Goal: Information Seeking & Learning: Find specific fact

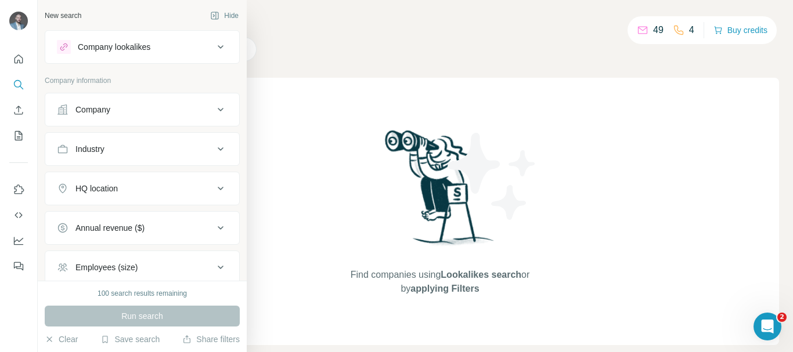
click at [116, 106] on div "Company" at bounding box center [135, 110] width 157 height 12
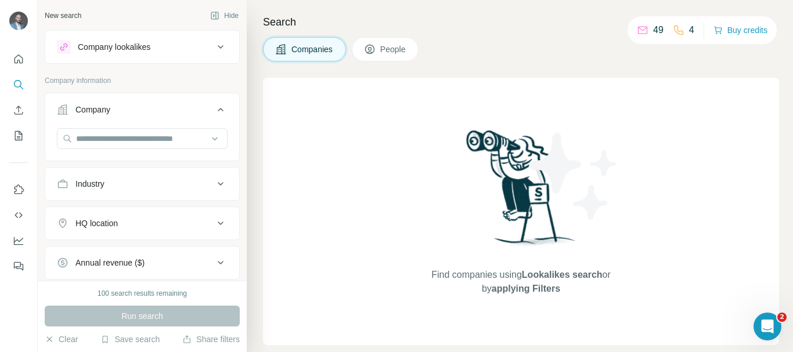
click at [104, 179] on div "Industry" at bounding box center [89, 184] width 29 height 12
drag, startPoint x: 106, startPoint y: 207, endPoint x: 106, endPoint y: 197, distance: 9.9
click at [106, 207] on input at bounding box center [135, 213] width 143 height 13
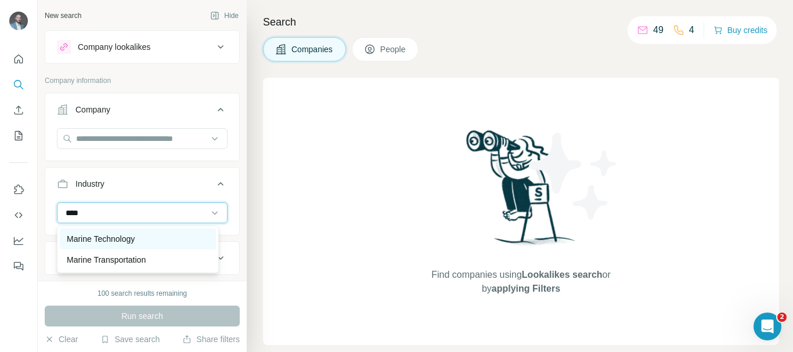
type input "****"
click at [116, 244] on p "Marine Technology" at bounding box center [101, 239] width 68 height 12
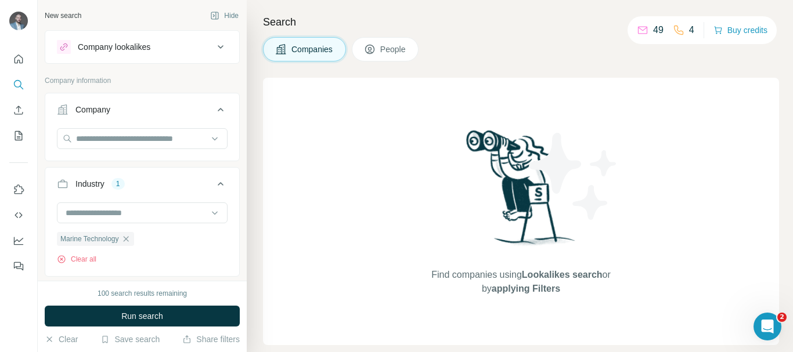
scroll to position [116, 0]
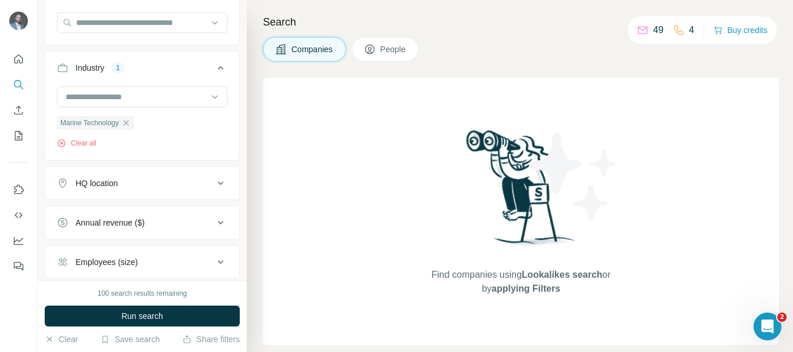
click at [146, 179] on div "HQ location" at bounding box center [135, 184] width 157 height 12
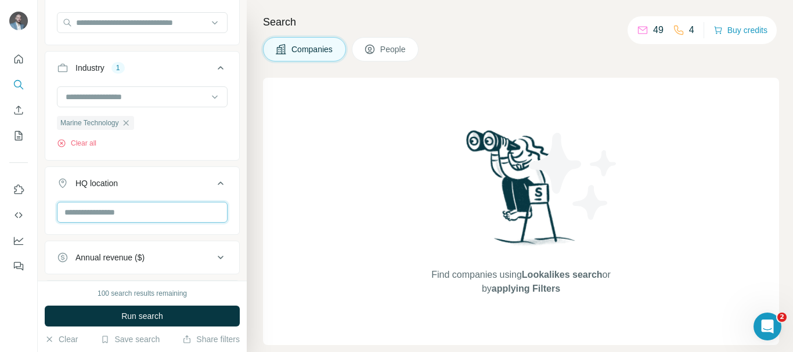
click at [109, 217] on input "text" at bounding box center [142, 212] width 171 height 21
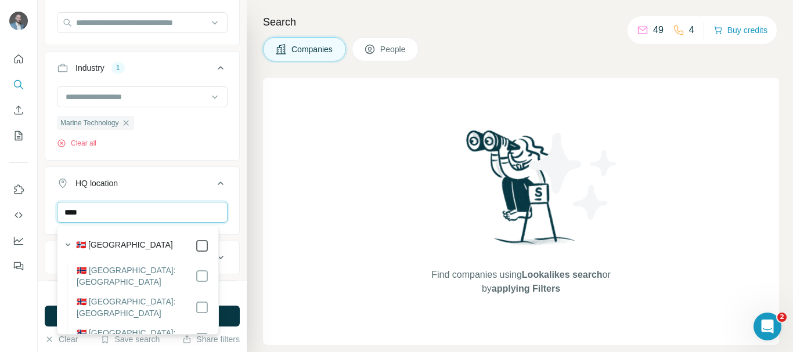
type input "****"
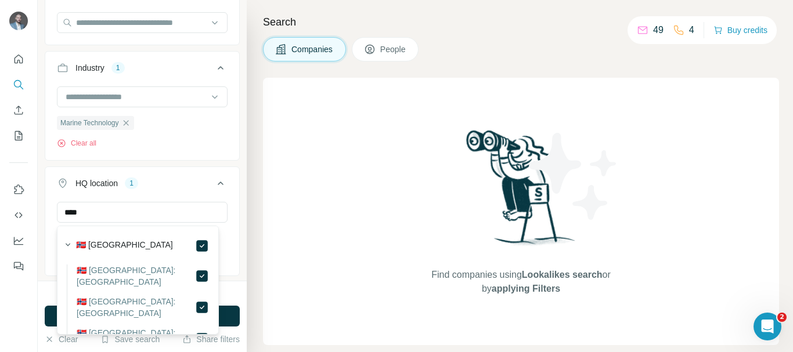
click at [235, 206] on div "New search Hide Company lookalikes Company information Company Industry 1 Marin…" at bounding box center [142, 140] width 209 height 281
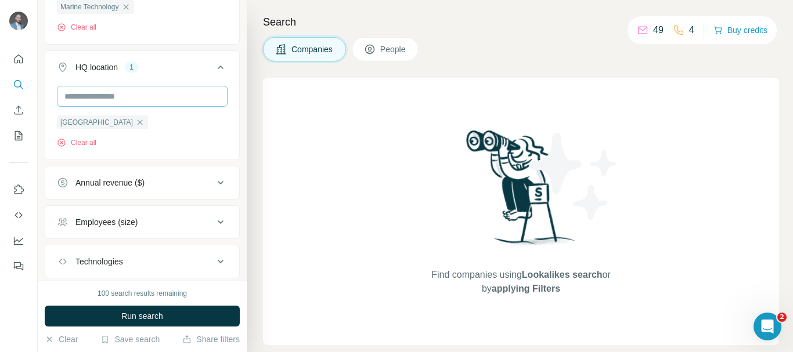
scroll to position [290, 0]
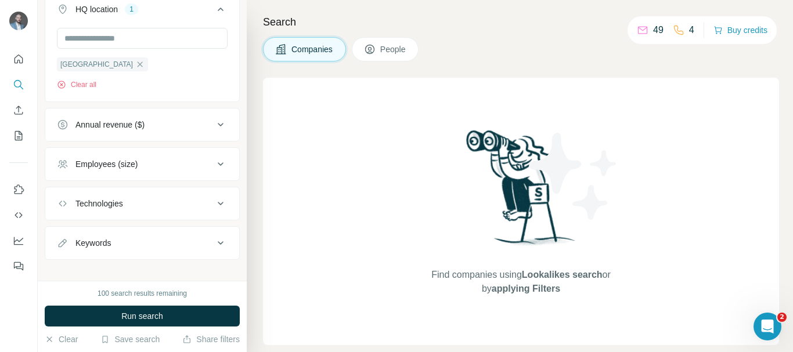
click at [214, 164] on icon at bounding box center [221, 164] width 14 height 14
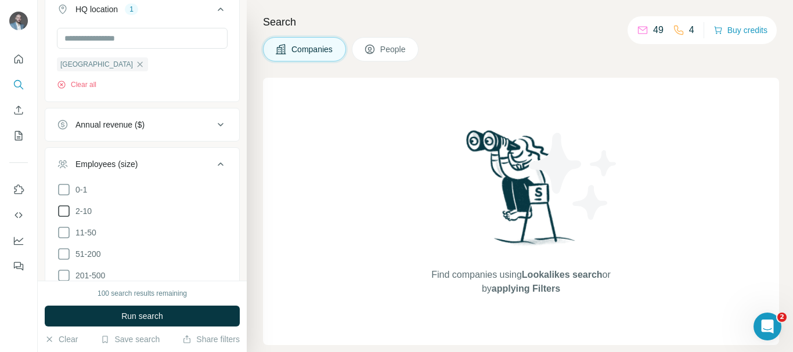
click at [90, 212] on span "2-10" at bounding box center [81, 211] width 21 height 12
click at [86, 234] on span "11-50" at bounding box center [84, 233] width 26 height 12
click at [66, 256] on icon at bounding box center [64, 254] width 14 height 14
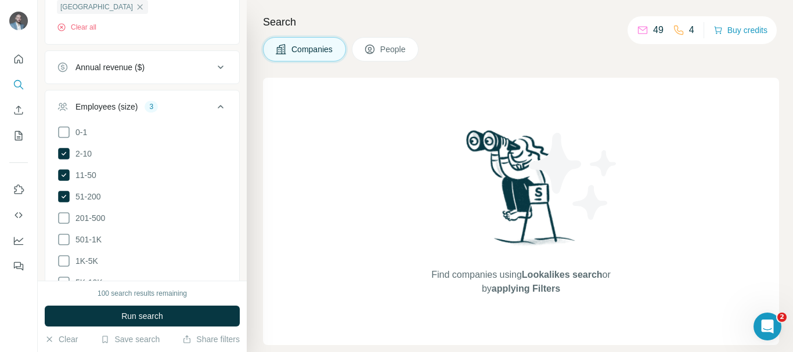
scroll to position [348, 0]
click at [64, 217] on icon at bounding box center [64, 218] width 14 height 14
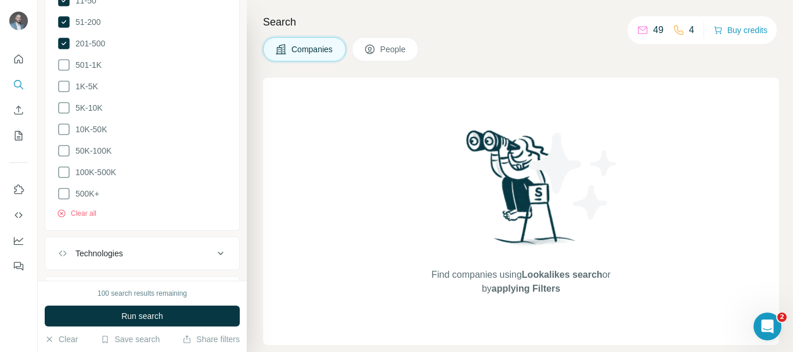
scroll to position [578, 0]
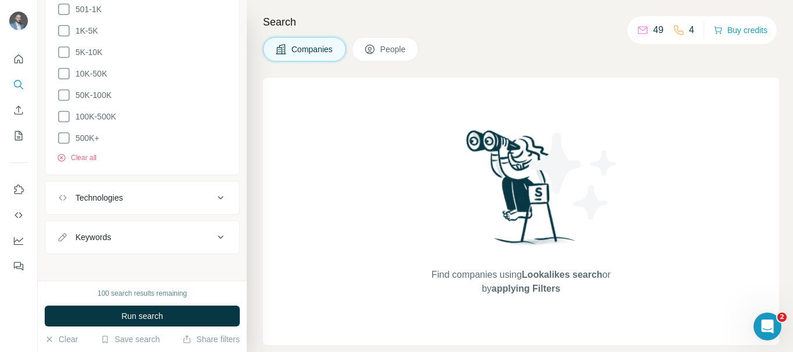
click at [196, 192] on div "Technologies" at bounding box center [135, 198] width 157 height 12
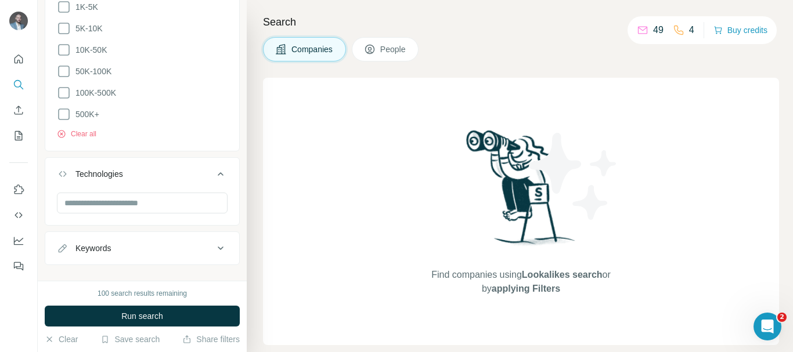
scroll to position [613, 0]
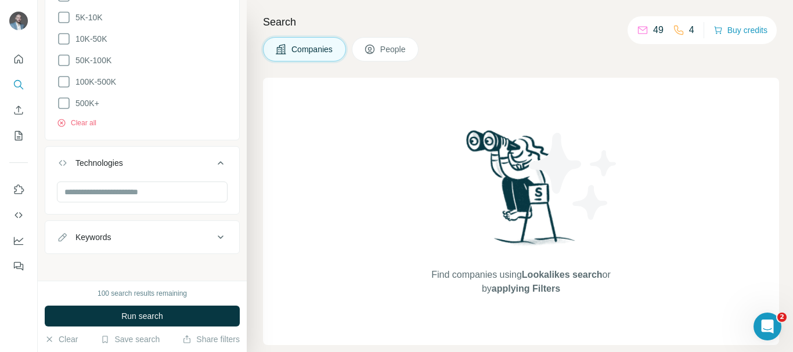
click at [214, 236] on icon at bounding box center [221, 237] width 14 height 14
click at [110, 257] on input "text" at bounding box center [130, 266] width 147 height 21
paste input "******"
type input "******"
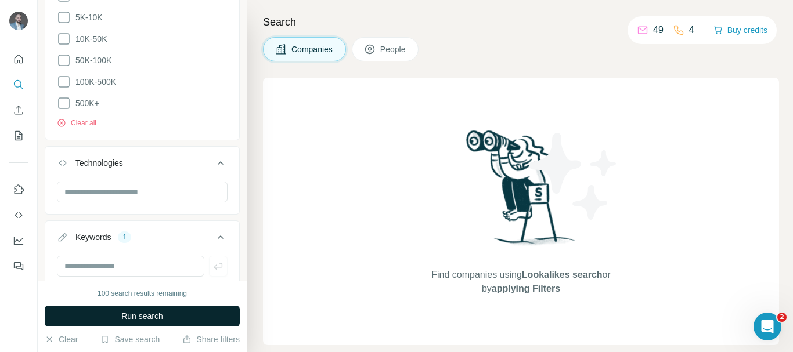
click at [155, 320] on span "Run search" at bounding box center [142, 317] width 42 height 12
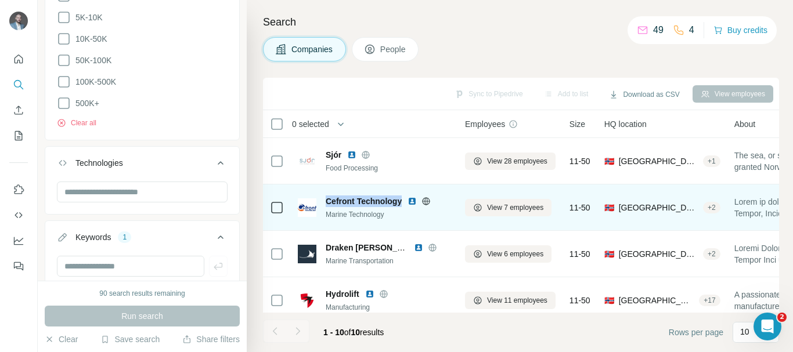
drag, startPoint x: 324, startPoint y: 199, endPoint x: 405, endPoint y: 197, distance: 80.7
click at [405, 197] on div "Cefront Technology Marine Technology" at bounding box center [374, 208] width 153 height 24
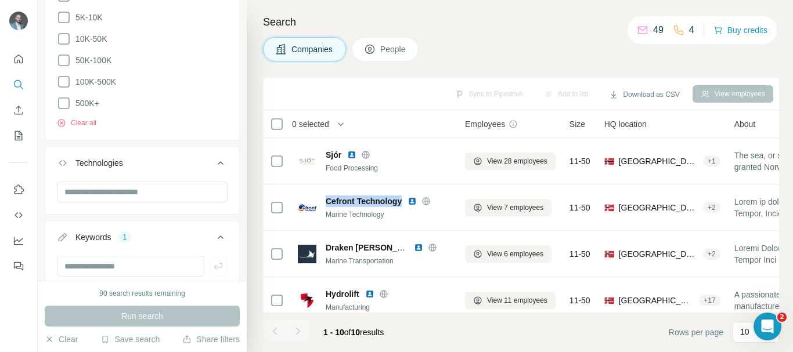
copy span "Cefront Technology"
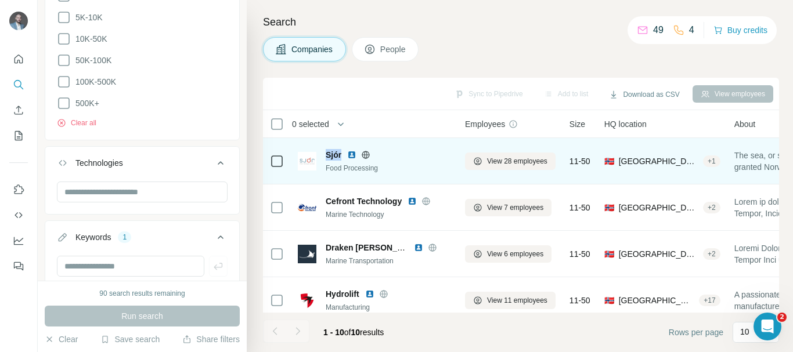
drag, startPoint x: 326, startPoint y: 157, endPoint x: 342, endPoint y: 156, distance: 16.3
click at [342, 156] on div "Sjór" at bounding box center [388, 155] width 125 height 12
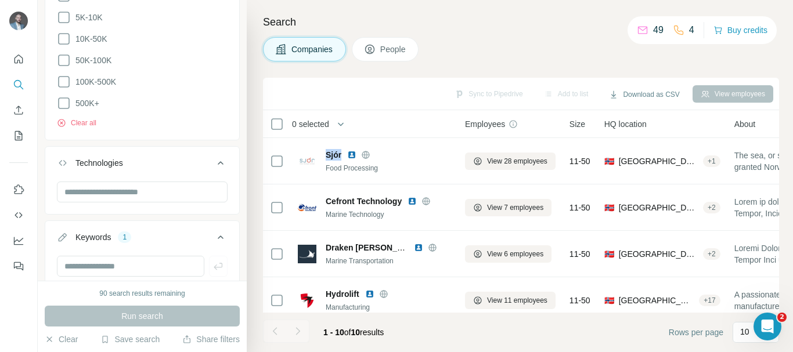
copy span "Sjór"
drag, startPoint x: 332, startPoint y: 248, endPoint x: 486, endPoint y: 1, distance: 290.7
click at [402, 242] on div "Draken [PERSON_NAME] - Viking Kings Marine Transportation" at bounding box center [374, 254] width 153 height 24
copy span "Draken [PERSON_NAME]"
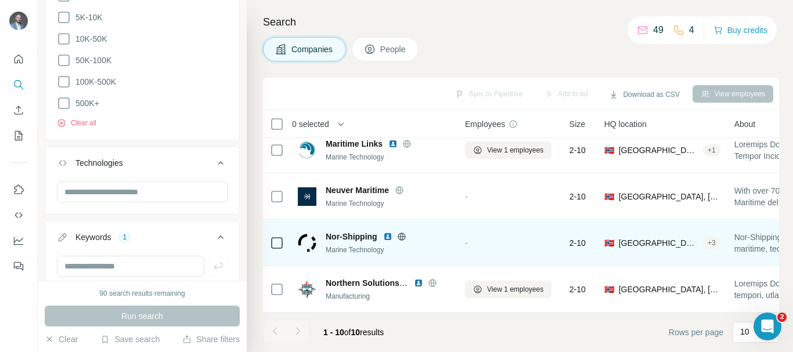
scroll to position [63, 0]
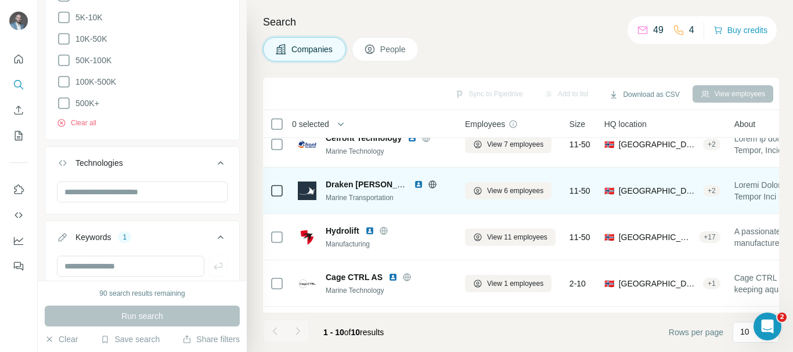
click at [435, 185] on icon at bounding box center [432, 184] width 9 height 9
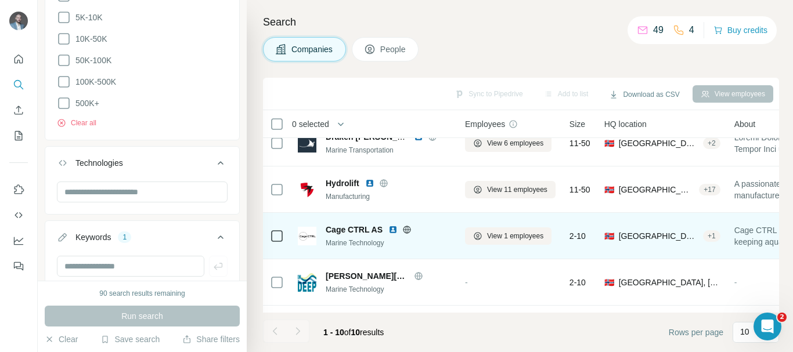
scroll to position [121, 0]
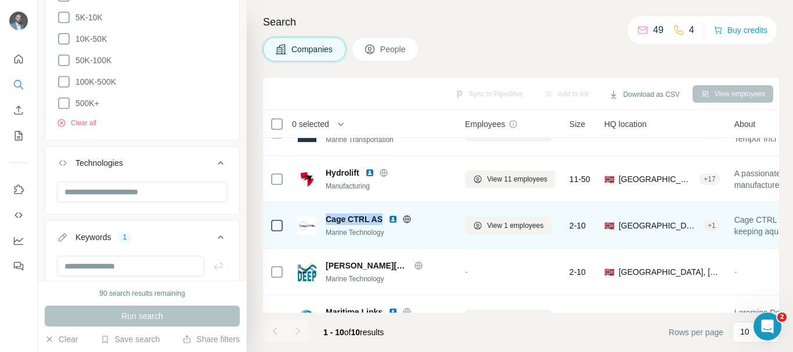
drag, startPoint x: 325, startPoint y: 219, endPoint x: 385, endPoint y: 212, distance: 60.1
click at [384, 217] on div "Cage CTRL AS Marine Technology" at bounding box center [374, 226] width 153 height 24
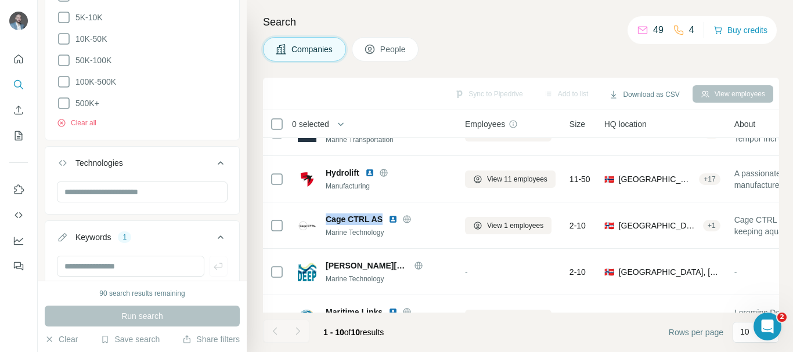
copy span "Cage CTRL AS"
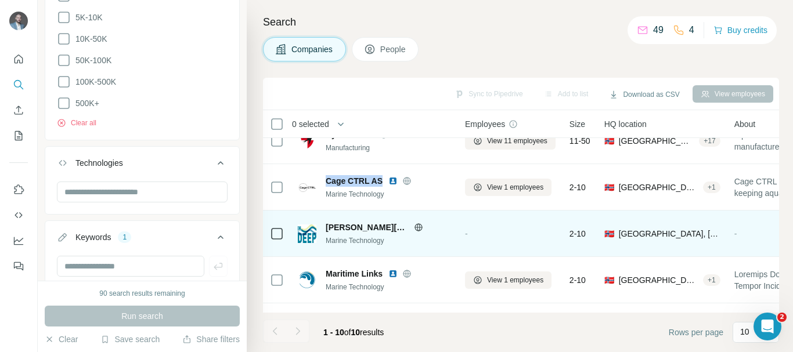
scroll to position [179, 0]
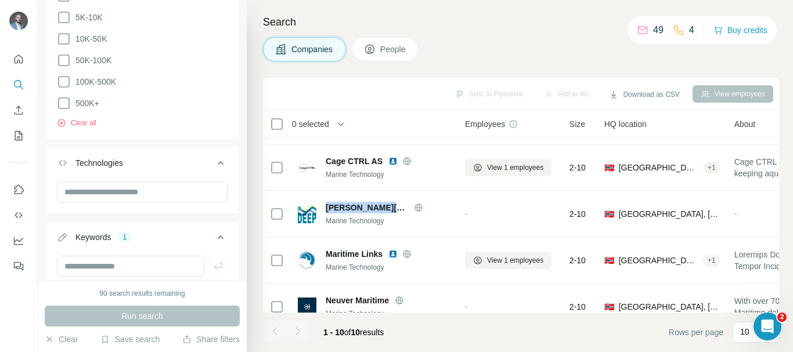
drag, startPoint x: 326, startPoint y: 207, endPoint x: 460, endPoint y: 0, distance: 246.8
click at [402, 201] on div "[PERSON_NAME][DOMAIN_NAME] Marine Technology" at bounding box center [374, 214] width 153 height 32
copy span "[PERSON_NAME][DOMAIN_NAME]"
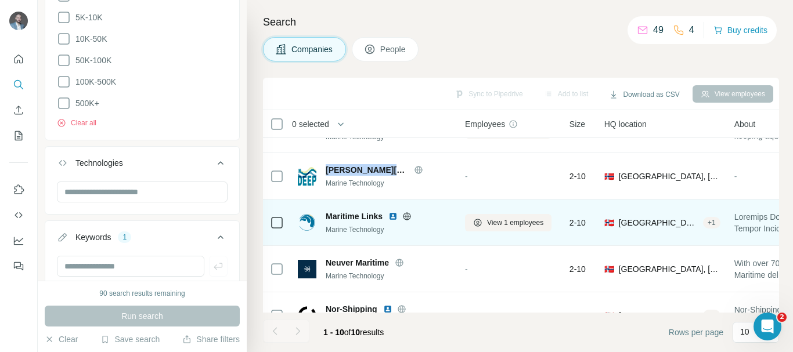
scroll to position [237, 0]
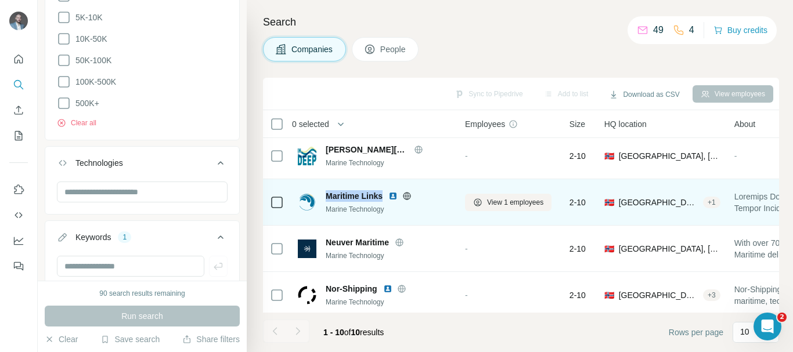
drag, startPoint x: 322, startPoint y: 199, endPoint x: 385, endPoint y: 195, distance: 62.8
click at [385, 195] on div "Maritime Links Marine Technology" at bounding box center [374, 202] width 153 height 24
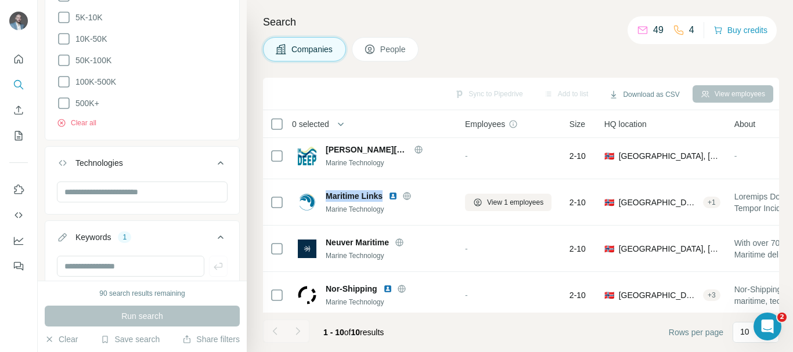
copy span "Maritime Links"
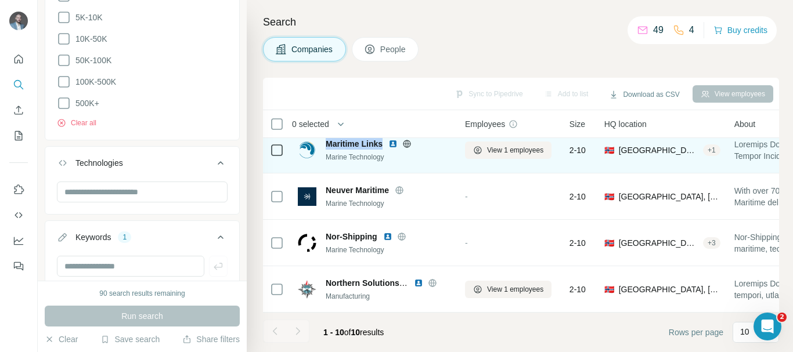
scroll to position [295, 0]
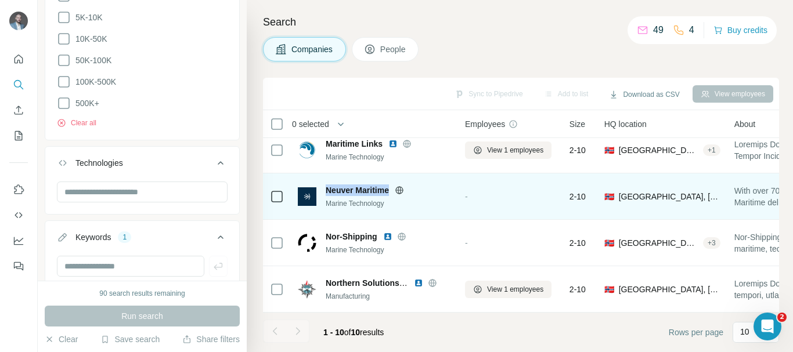
drag, startPoint x: 324, startPoint y: 183, endPoint x: 391, endPoint y: 181, distance: 67.4
click at [391, 185] on div "Neuver Maritime Marine Technology" at bounding box center [374, 197] width 153 height 24
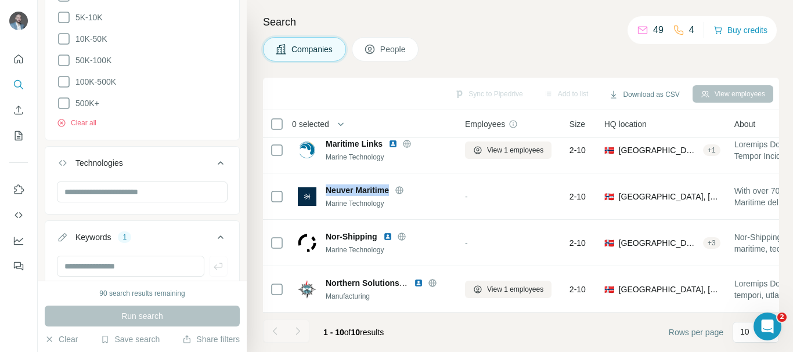
copy span "Neuver Maritime"
drag, startPoint x: 326, startPoint y: 230, endPoint x: 421, endPoint y: 10, distance: 240.5
click at [376, 232] on span "Nor-Shipping" at bounding box center [352, 237] width 52 height 12
copy span "Nor-Shipping"
click at [296, 330] on div at bounding box center [297, 331] width 23 height 23
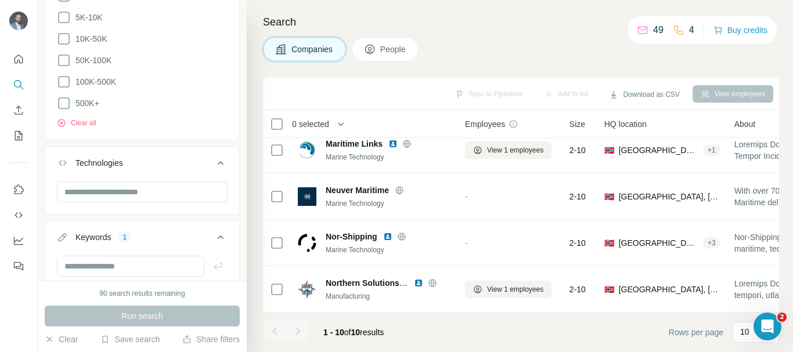
scroll to position [671, 0]
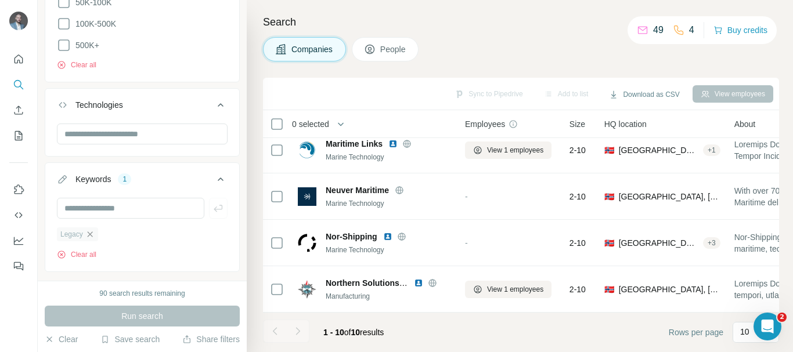
click at [89, 232] on icon "button" at bounding box center [89, 234] width 5 height 5
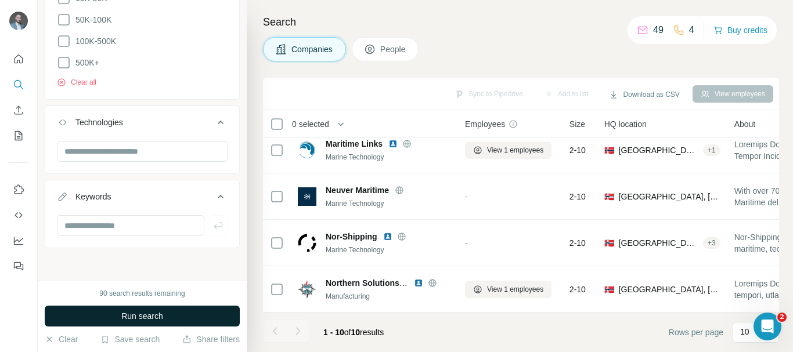
scroll to position [648, 0]
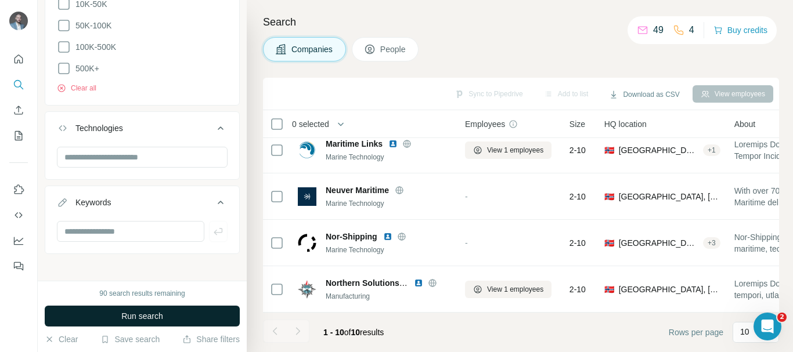
scroll to position [532, 0]
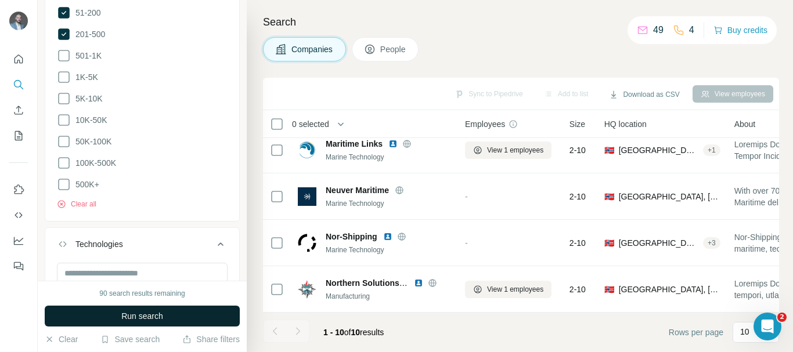
click at [147, 321] on span "Run search" at bounding box center [142, 317] width 42 height 12
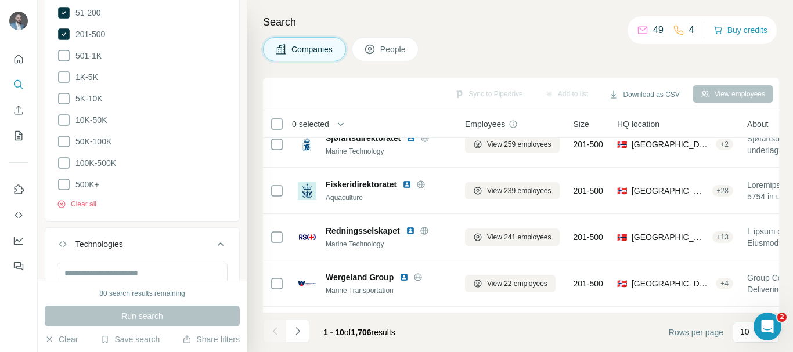
scroll to position [0, 0]
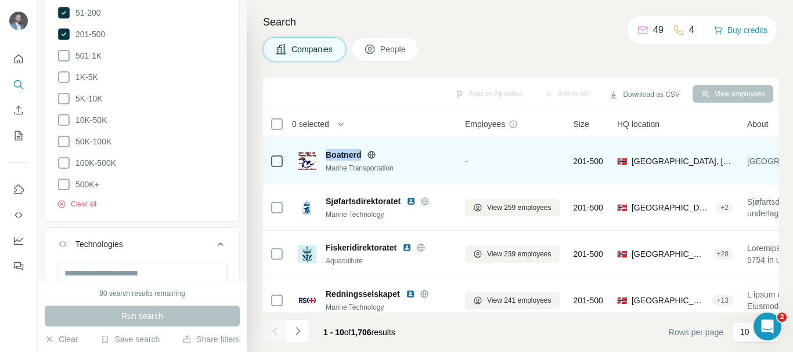
drag, startPoint x: 326, startPoint y: 155, endPoint x: 359, endPoint y: 153, distance: 33.2
click at [359, 153] on span "Boatnerd" at bounding box center [343, 155] width 35 height 12
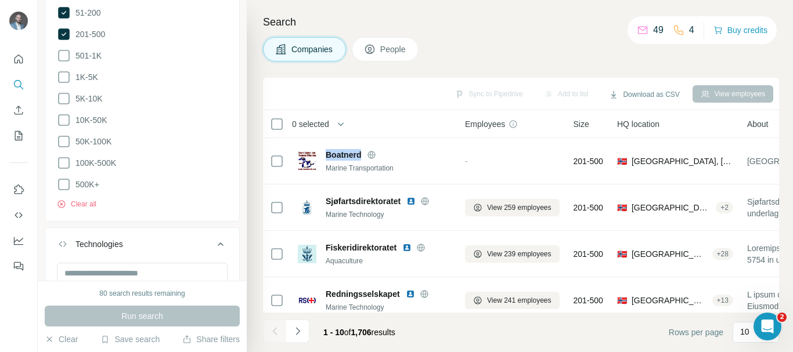
copy span "Boatnerd"
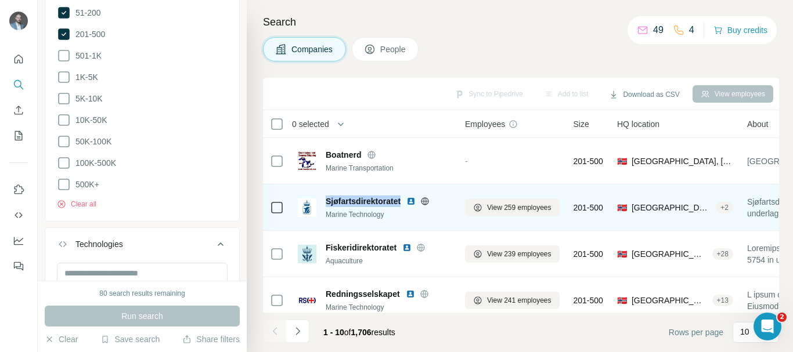
drag, startPoint x: 327, startPoint y: 201, endPoint x: 402, endPoint y: 199, distance: 75.5
click at [402, 199] on div "Sjøfartsdirektoratet Marine Technology" at bounding box center [374, 208] width 153 height 24
copy span "Sjøfartsdirektoratet"
click at [429, 203] on icon at bounding box center [424, 201] width 9 height 9
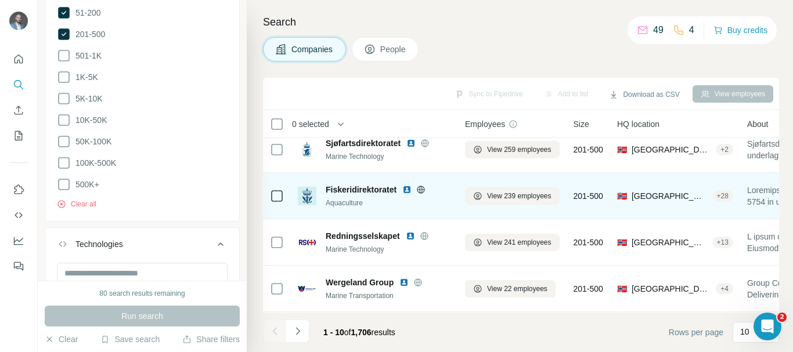
scroll to position [174, 0]
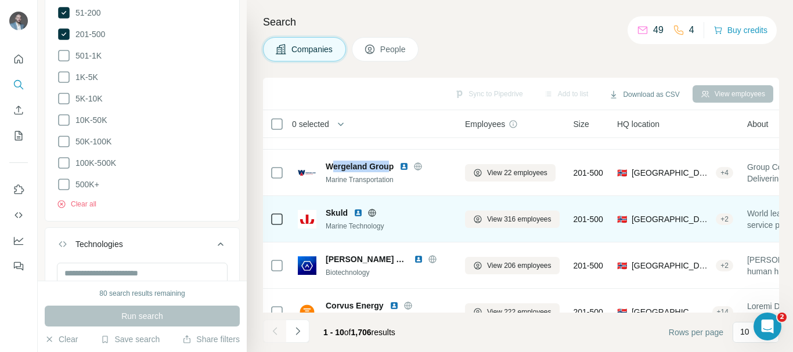
drag, startPoint x: 330, startPoint y: 165, endPoint x: 337, endPoint y: 203, distance: 38.4
click at [391, 165] on span "Wergeland Group" at bounding box center [360, 167] width 68 height 12
drag, startPoint x: 324, startPoint y: 211, endPoint x: 348, endPoint y: 213, distance: 24.4
click at [348, 213] on div "Skuld Marine Technology" at bounding box center [374, 219] width 153 height 24
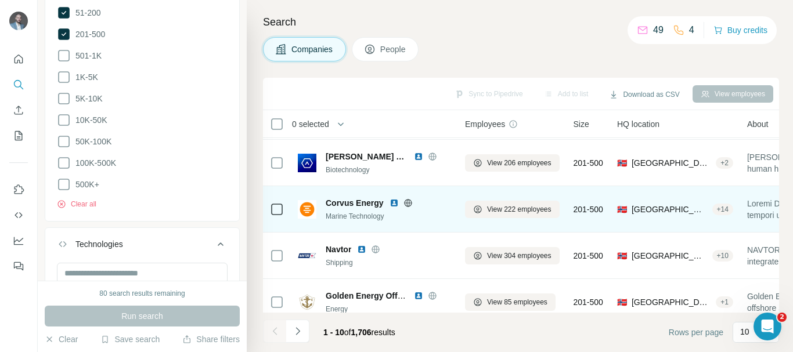
scroll to position [290, 0]
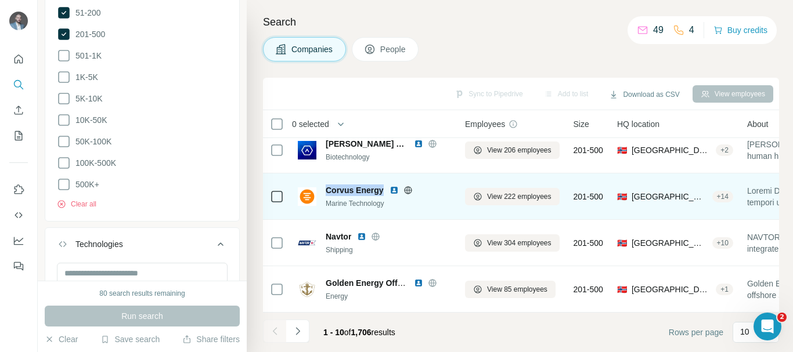
drag, startPoint x: 330, startPoint y: 190, endPoint x: 383, endPoint y: 189, distance: 52.8
click at [383, 189] on span "Corvus Energy" at bounding box center [355, 191] width 58 height 12
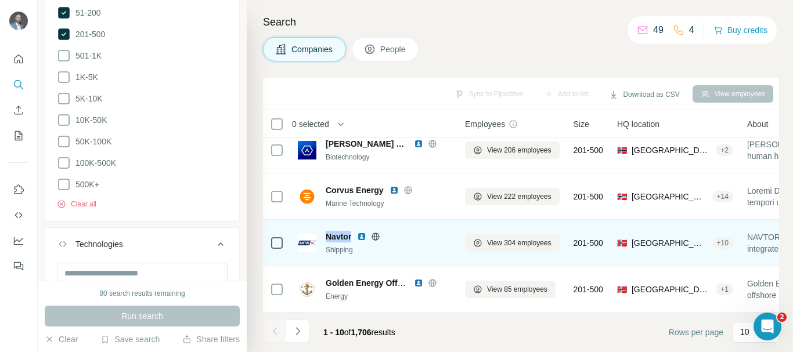
drag, startPoint x: 322, startPoint y: 233, endPoint x: 351, endPoint y: 236, distance: 29.2
click at [351, 236] on div "Navtor Shipping" at bounding box center [374, 243] width 153 height 24
